Goal: Task Accomplishment & Management: Complete application form

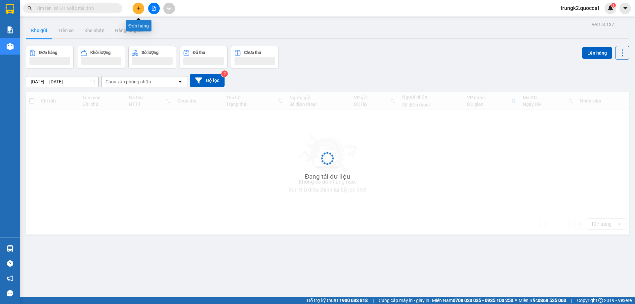
click at [140, 8] on icon "plus" at bounding box center [139, 8] width 4 height 0
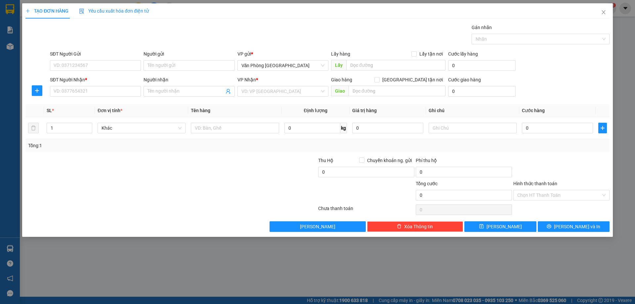
drag, startPoint x: 98, startPoint y: 85, endPoint x: 100, endPoint y: 93, distance: 8.3
click at [98, 85] on div "SĐT Người Nhận *" at bounding box center [95, 81] width 91 height 10
click at [100, 93] on input "SĐT Người Nhận *" at bounding box center [95, 91] width 91 height 11
click at [100, 107] on div "0818750251" at bounding box center [95, 104] width 83 height 7
type input "0818750251"
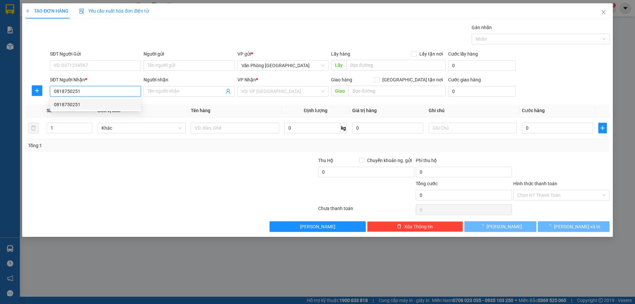
type input "SÔNG HINH"
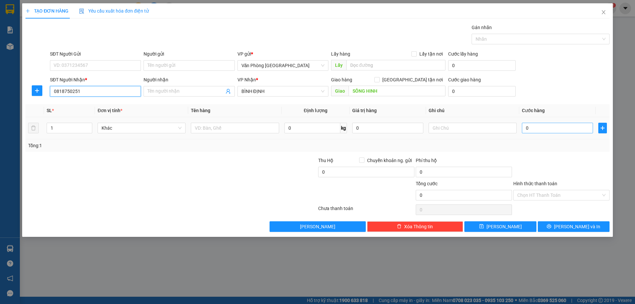
type input "0818750251"
click at [220, 128] on input "text" at bounding box center [235, 128] width 88 height 11
type input "5"
type input "7 bao"
click at [552, 129] on input "0" at bounding box center [557, 128] width 71 height 11
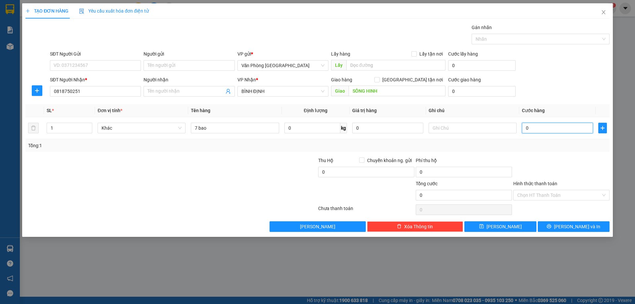
type input "2"
type input "25"
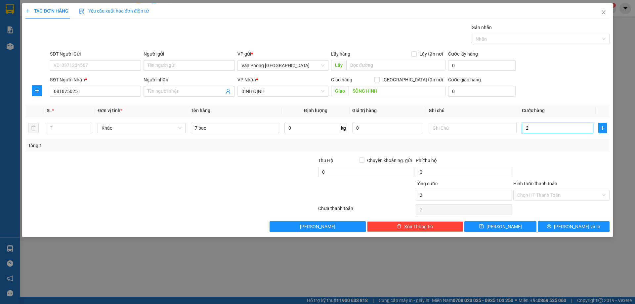
type input "25"
type input "250"
type input "2.500"
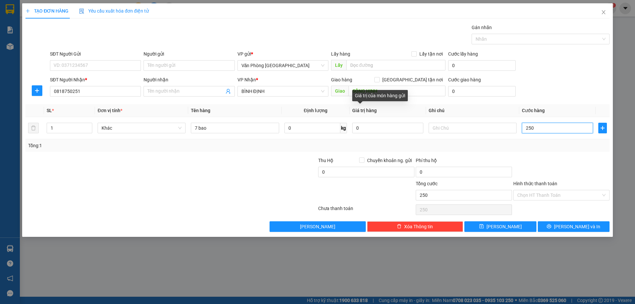
type input "2.500"
type input "25.000"
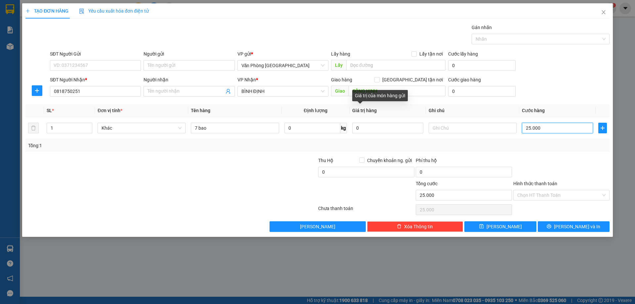
type input "250.000"
click at [605, 14] on icon "close" at bounding box center [603, 12] width 4 height 4
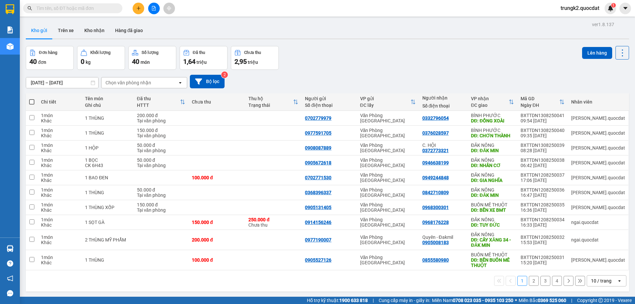
click at [142, 9] on button at bounding box center [139, 9] width 12 height 12
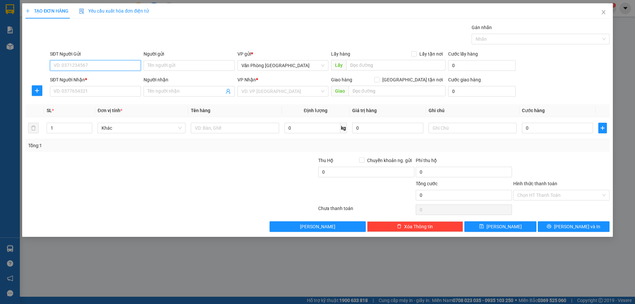
click at [94, 66] on input "SĐT Người Gửi" at bounding box center [95, 65] width 91 height 11
type input "0905566863"
click at [95, 89] on input "SĐT Người Nhận *" at bounding box center [95, 91] width 91 height 11
type input "0963454448"
drag, startPoint x: 275, startPoint y: 94, endPoint x: 306, endPoint y: 92, distance: 30.8
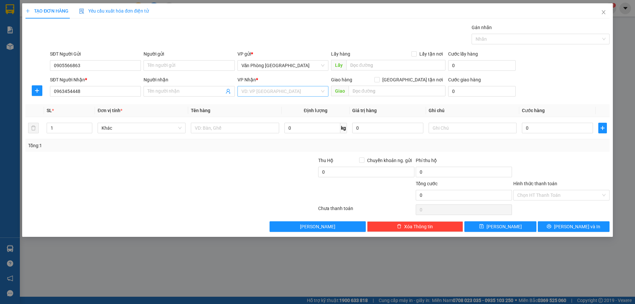
click at [276, 93] on input "search" at bounding box center [280, 91] width 78 height 10
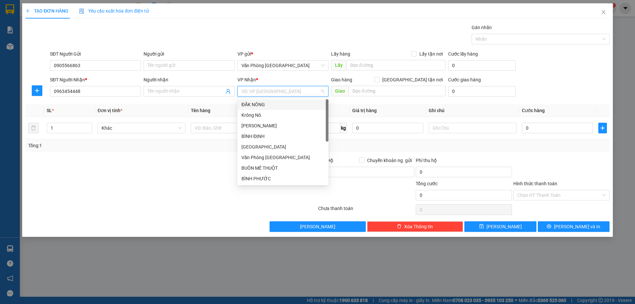
click at [256, 103] on div "ĐĂK NÔNG" at bounding box center [282, 104] width 83 height 7
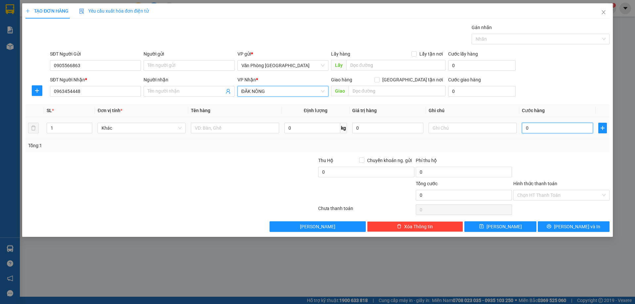
click at [538, 124] on input "0" at bounding box center [557, 128] width 71 height 11
type input "5"
type input "50"
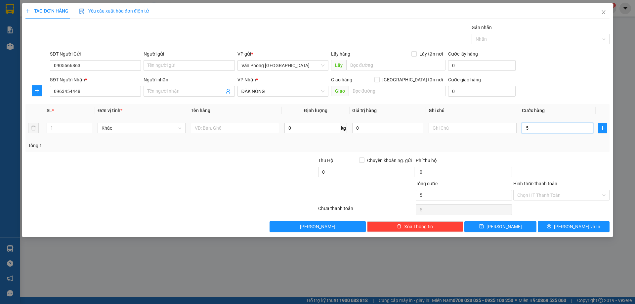
type input "50"
type input "500"
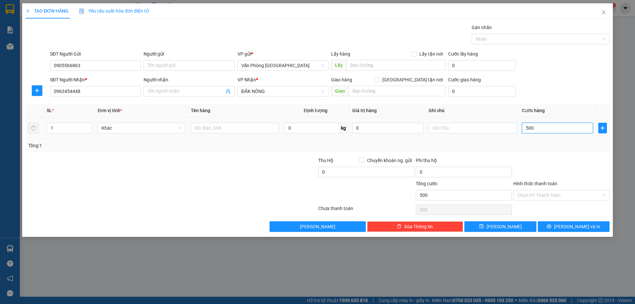
type input "5.000"
type input "50.000"
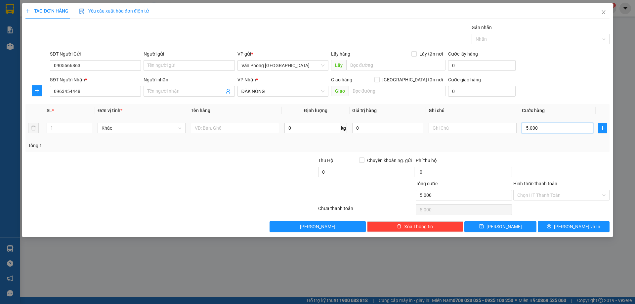
type input "50.000"
click at [573, 192] on input "Hình thức thanh toán" at bounding box center [559, 195] width 84 height 10
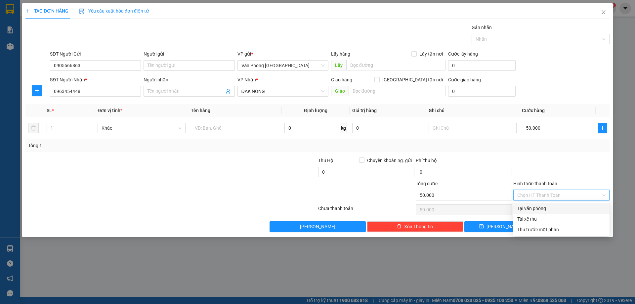
click at [541, 208] on div "Tại văn phòng" at bounding box center [561, 208] width 88 height 7
type input "0"
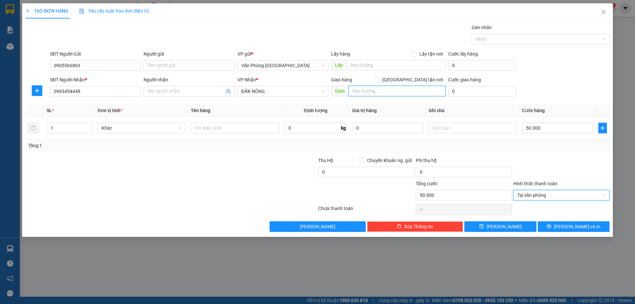
click at [382, 91] on input "text" at bounding box center [397, 91] width 97 height 11
type input "k"
click at [371, 96] on input "text" at bounding box center [397, 91] width 97 height 11
click at [378, 93] on input "kr" at bounding box center [397, 91] width 97 height 11
type input "k"
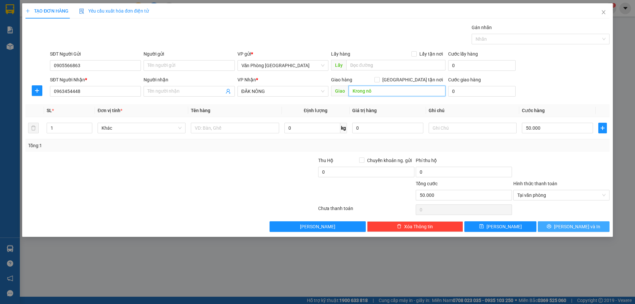
type input "Krong nô"
click at [578, 227] on span "[PERSON_NAME] và In" at bounding box center [577, 226] width 46 height 7
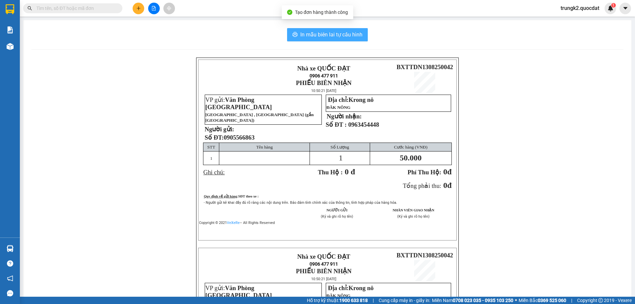
click at [305, 35] on span "In mẫu biên lai tự cấu hình" at bounding box center [331, 34] width 62 height 8
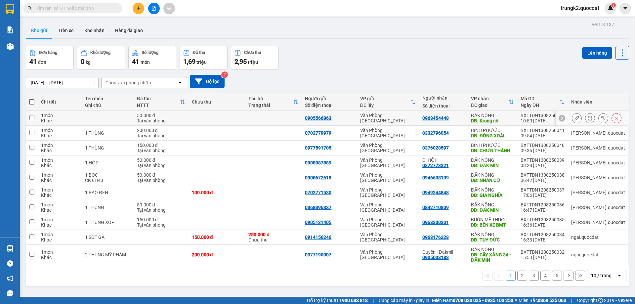
click at [572, 120] on button at bounding box center [576, 118] width 9 height 12
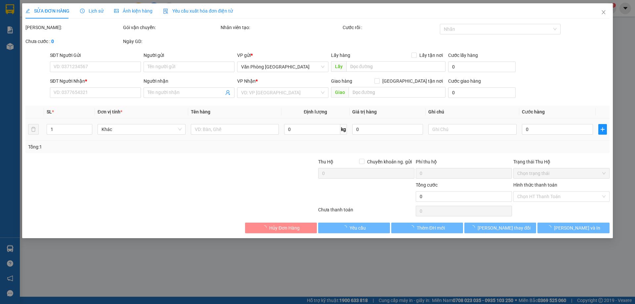
type input "0905566863"
type input "0963454448"
type input "Krong nô"
type input "50.000"
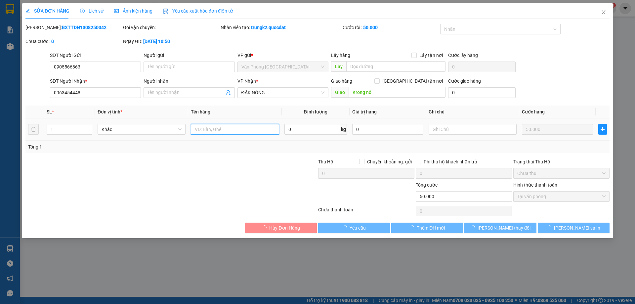
click at [197, 127] on input "text" at bounding box center [235, 129] width 88 height 11
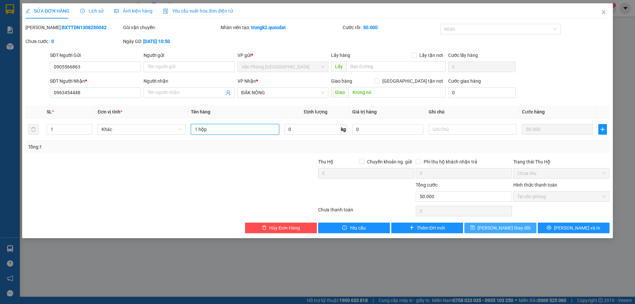
type input "1 hộp"
click at [509, 229] on span "[PERSON_NAME] thay đổi" at bounding box center [503, 227] width 53 height 7
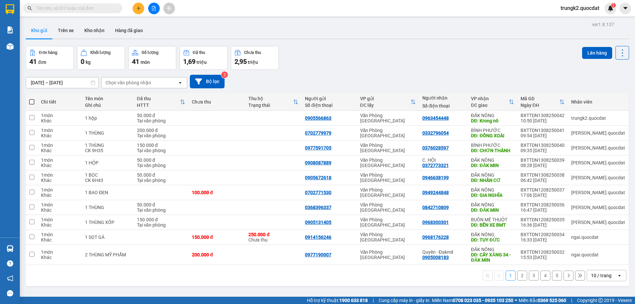
click at [587, 276] on div "10 / trang" at bounding box center [602, 275] width 30 height 11
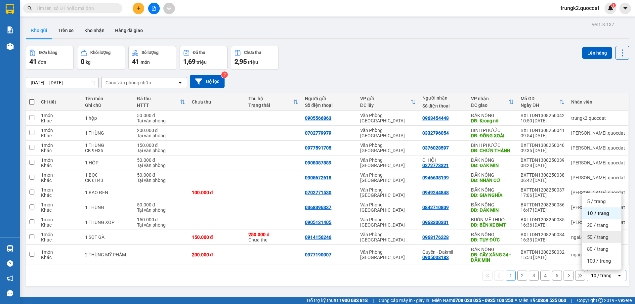
click at [593, 238] on span "50 / trang" at bounding box center [597, 237] width 21 height 7
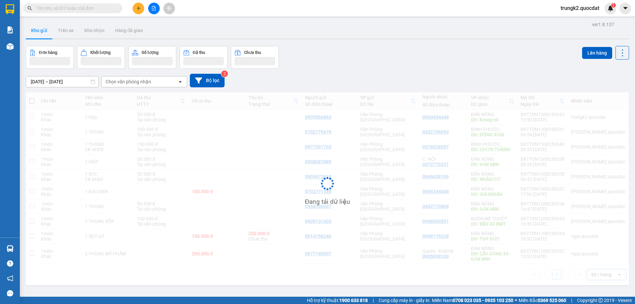
click at [67, 84] on input "[DATE] – [DATE]" at bounding box center [62, 81] width 72 height 11
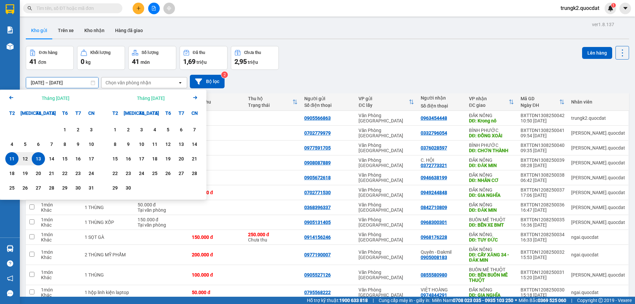
click at [35, 159] on div "13" at bounding box center [38, 159] width 9 height 8
type input "[DATE] – [DATE]"
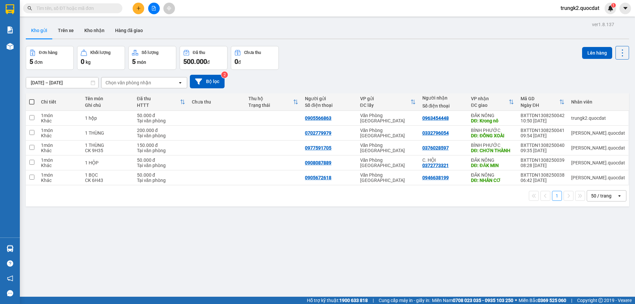
click at [372, 66] on div "Đơn hàng 5 đơn Khối lượng 0 kg Số lượng 5 món Đã thu 500.000 đ Chưa thu 0 đ Lên…" at bounding box center [327, 58] width 603 height 24
